Goal: Information Seeking & Learning: Stay updated

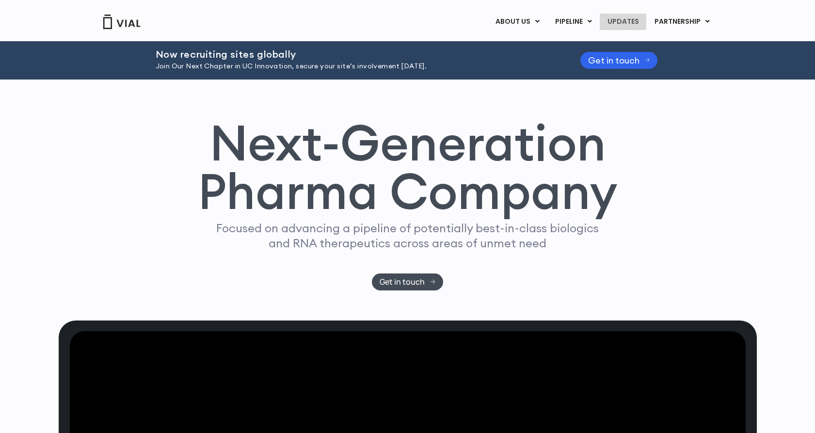
click at [622, 24] on link "UPDATES" at bounding box center [623, 22] width 47 height 16
